Goal: Transaction & Acquisition: Purchase product/service

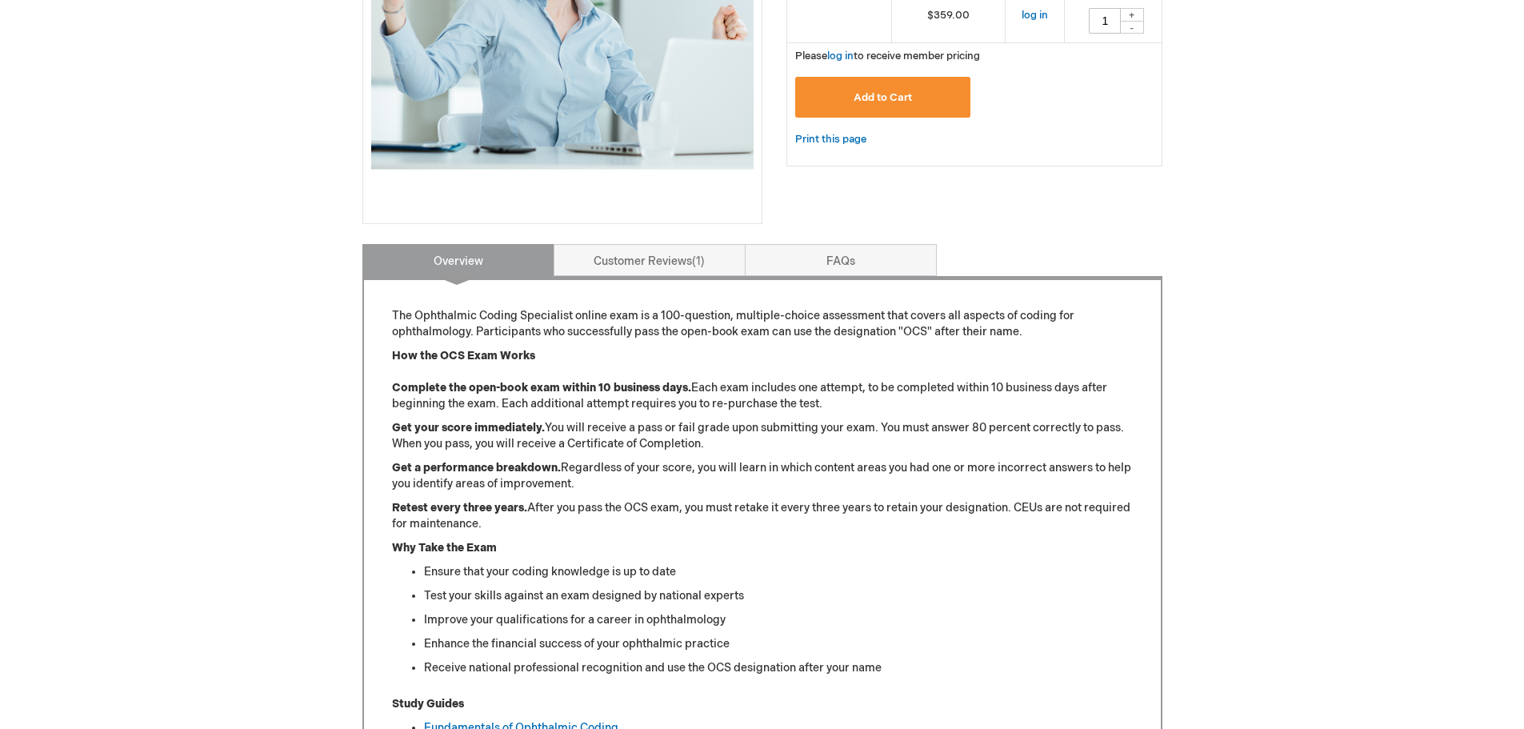
scroll to position [382, 0]
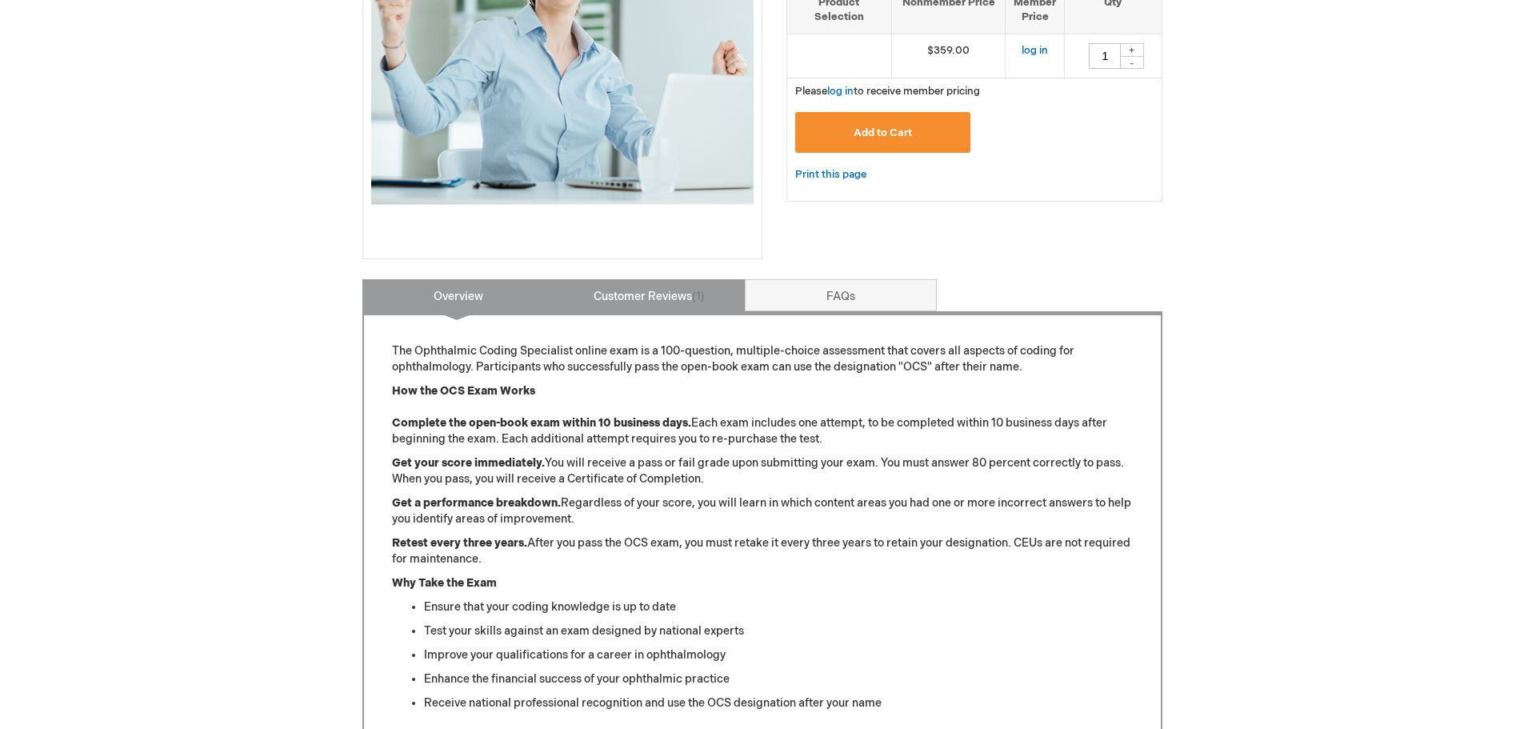
click at [669, 282] on link "Customer Reviews 1" at bounding box center [649, 295] width 192 height 32
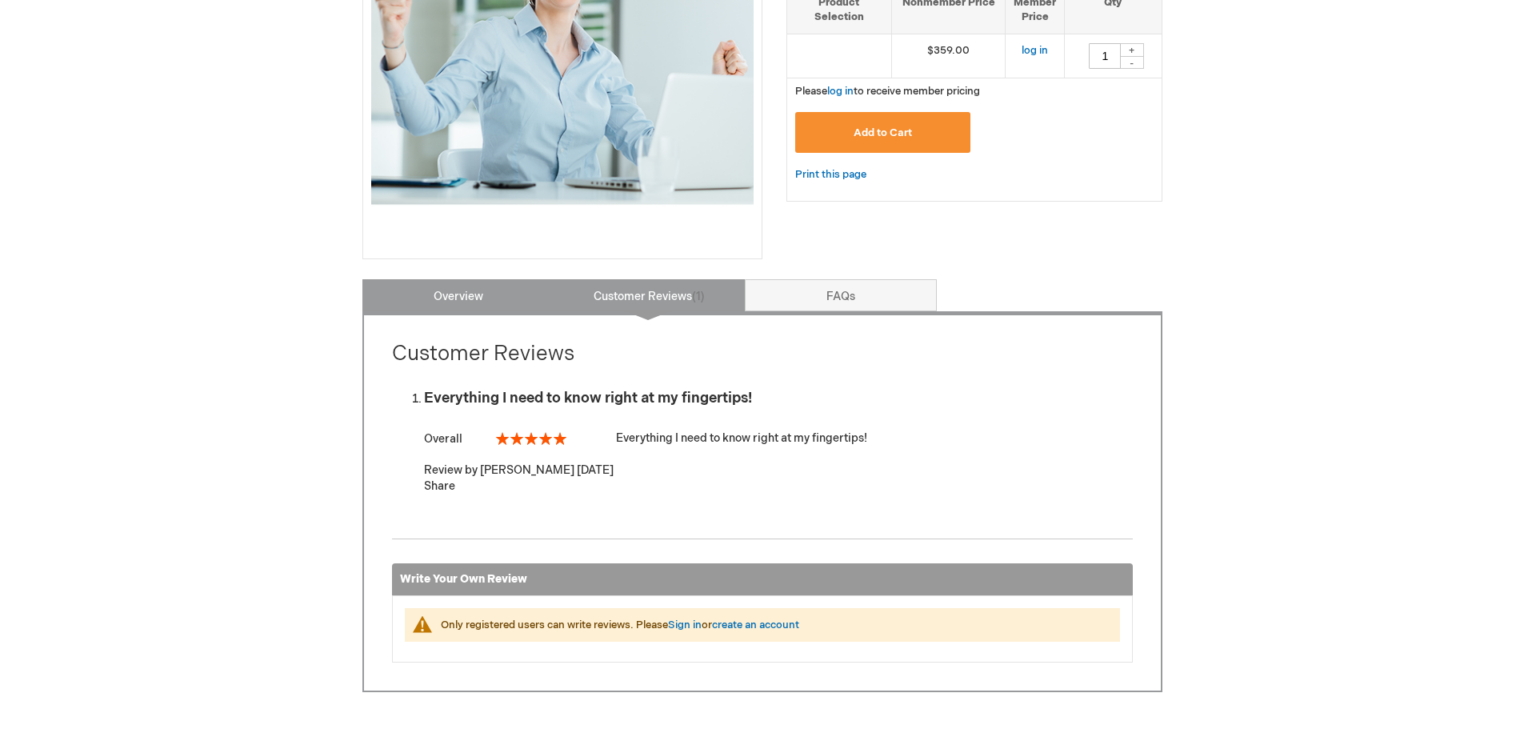
click at [460, 294] on link "Overview" at bounding box center [458, 295] width 192 height 32
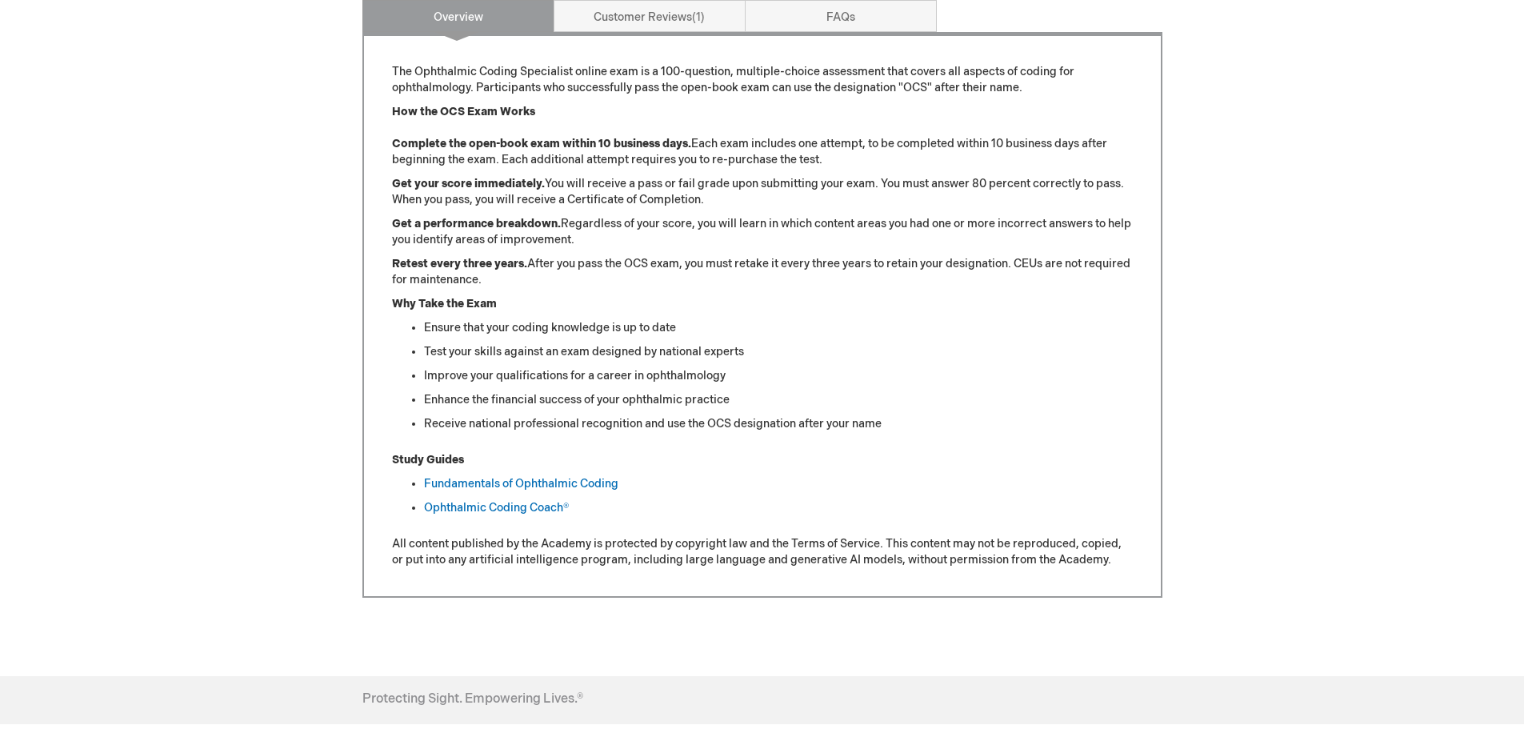
scroll to position [581, 0]
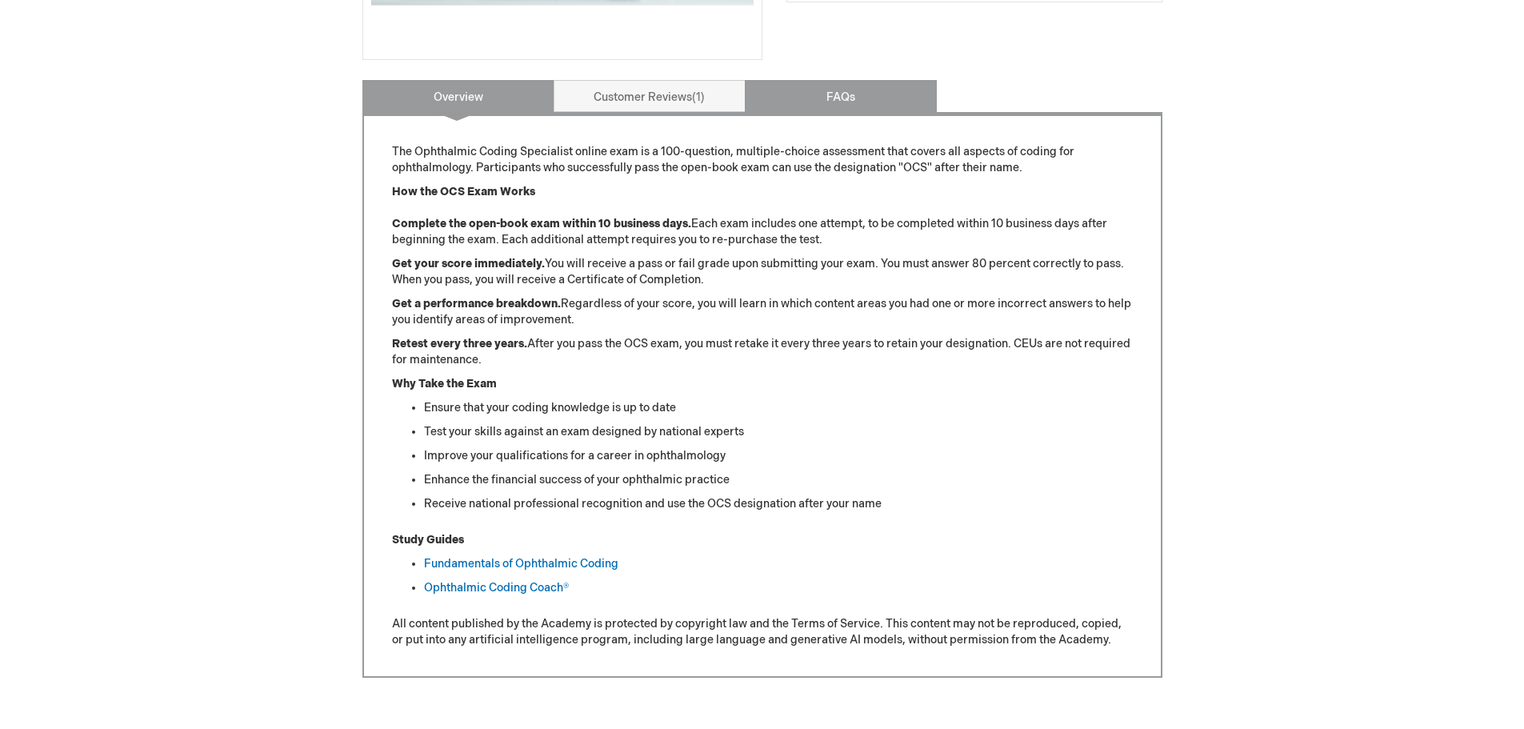
click at [819, 100] on link "FAQs" at bounding box center [841, 96] width 192 height 32
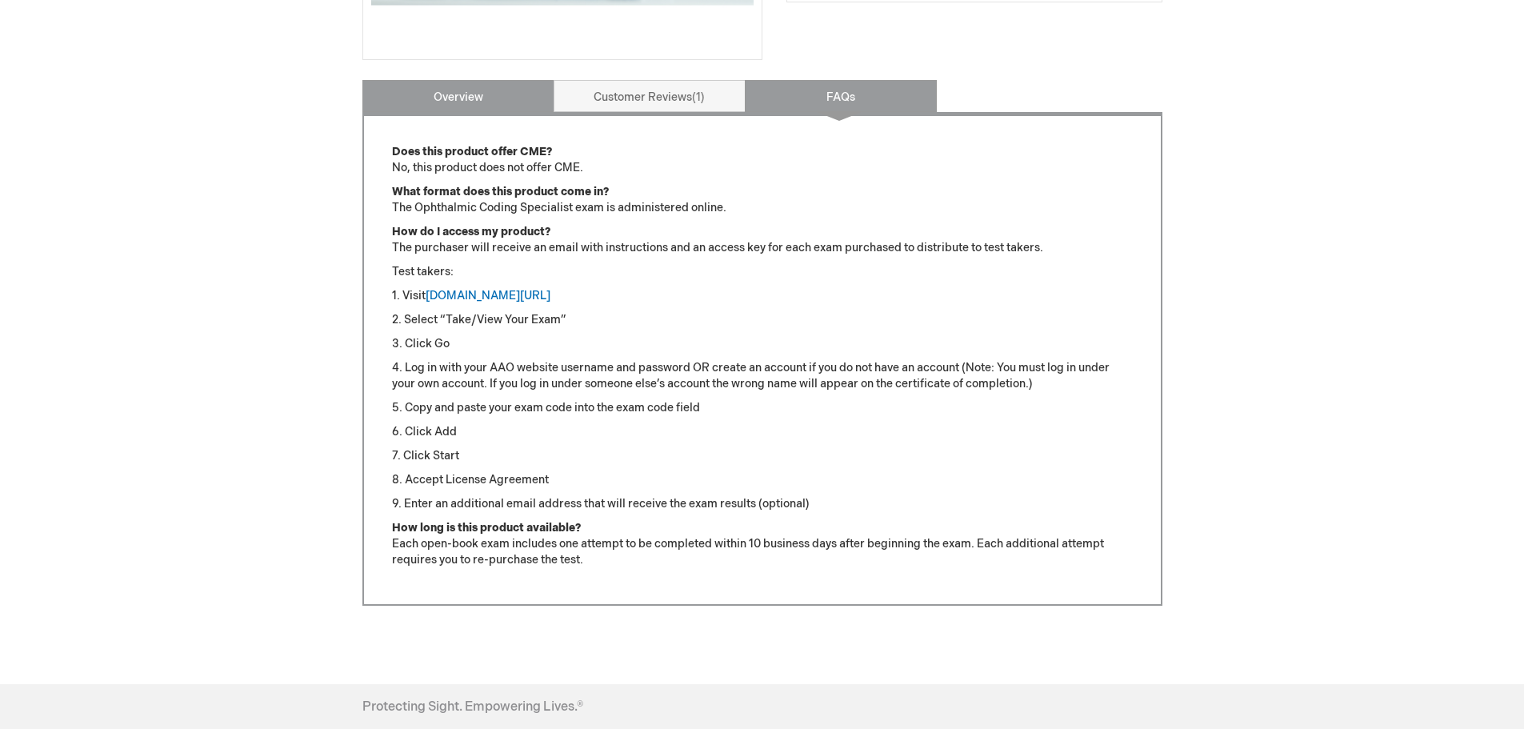
click at [489, 99] on link "Overview" at bounding box center [458, 96] width 192 height 32
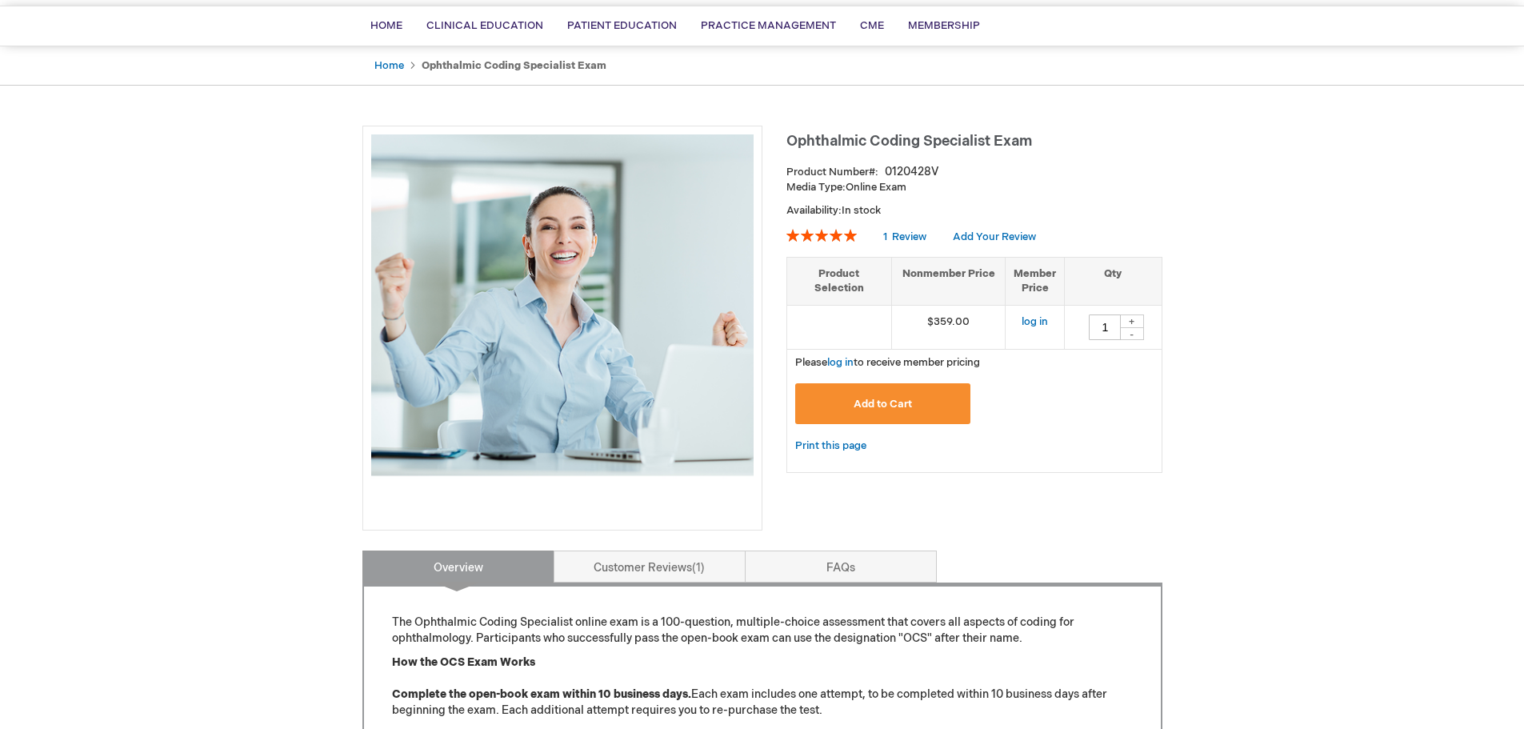
scroll to position [22, 0]
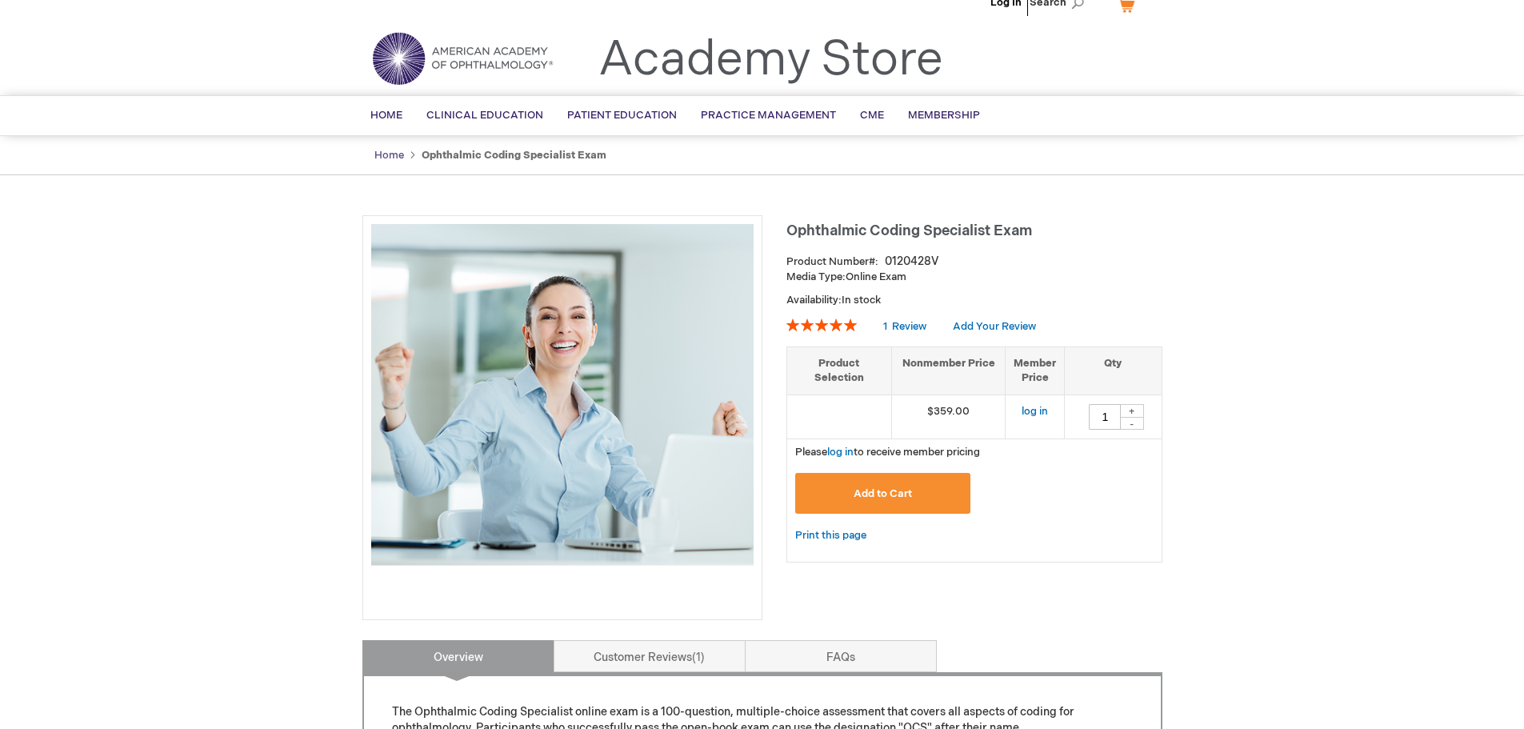
click at [397, 154] on link "Home" at bounding box center [389, 155] width 30 height 13
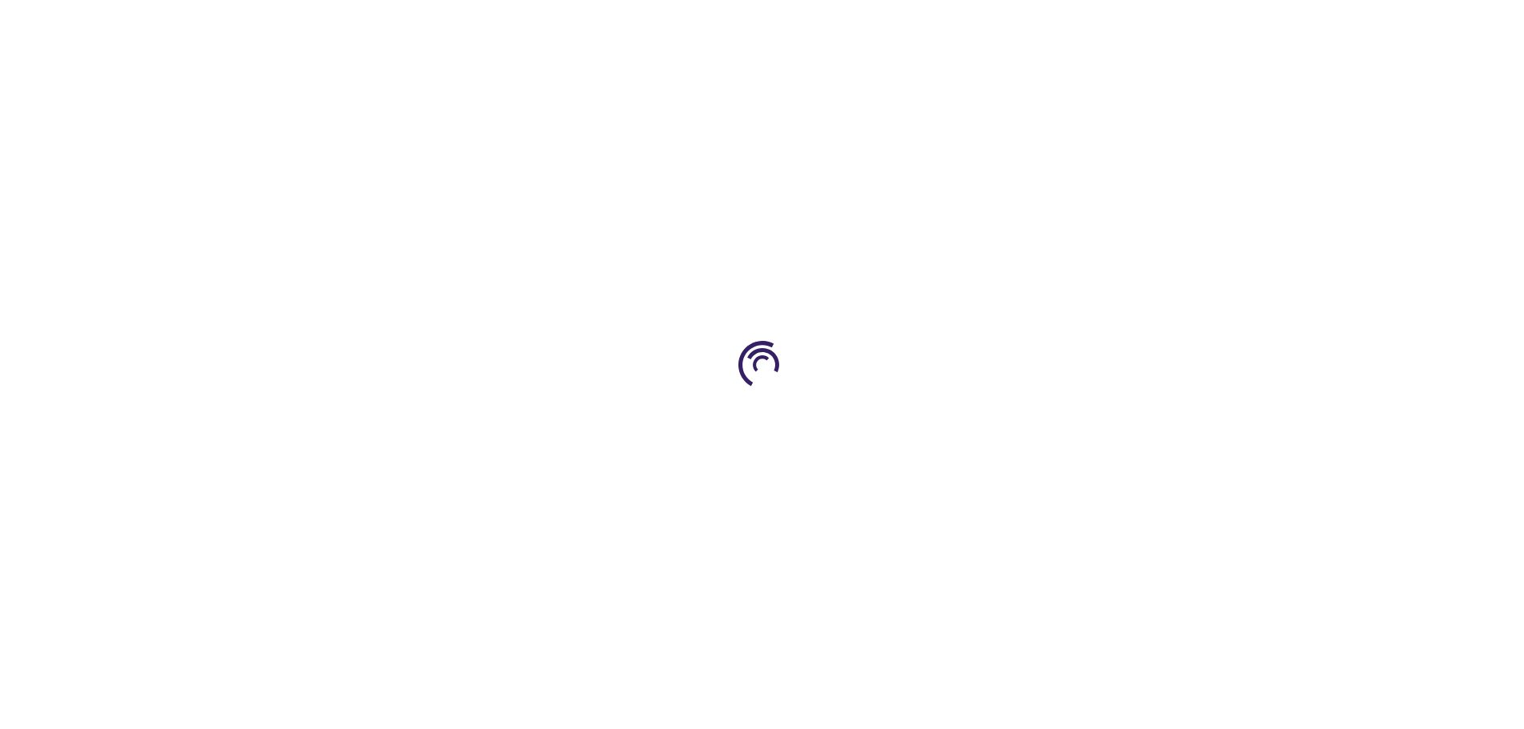
type input "1"
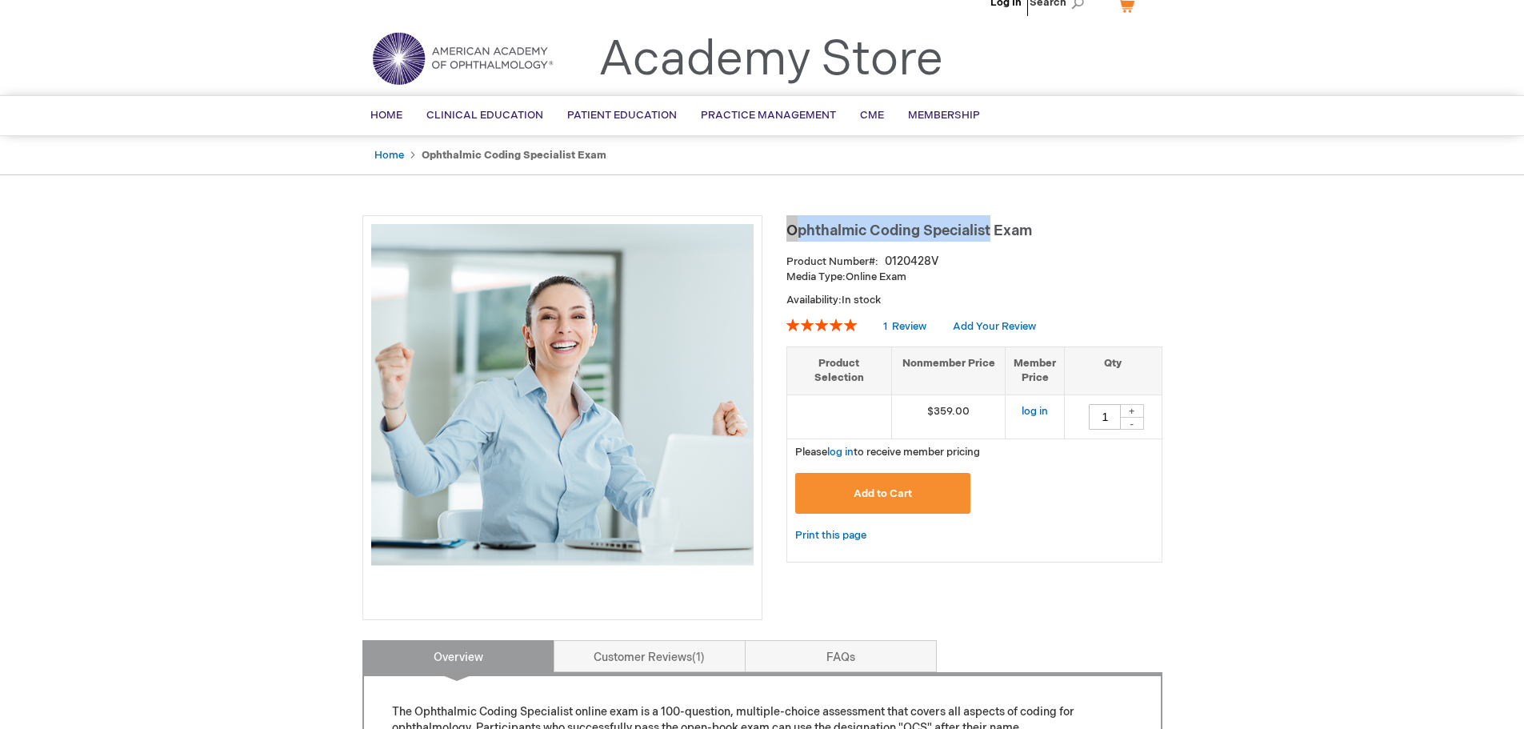
drag, startPoint x: 785, startPoint y: 227, endPoint x: 989, endPoint y: 223, distance: 204.0
click at [989, 223] on span "Ophthalmic Coding Specialist Exam" at bounding box center [909, 230] width 246 height 17
copy span "Ophthalmic Coding Specialist"
